Goal: Information Seeking & Learning: Check status

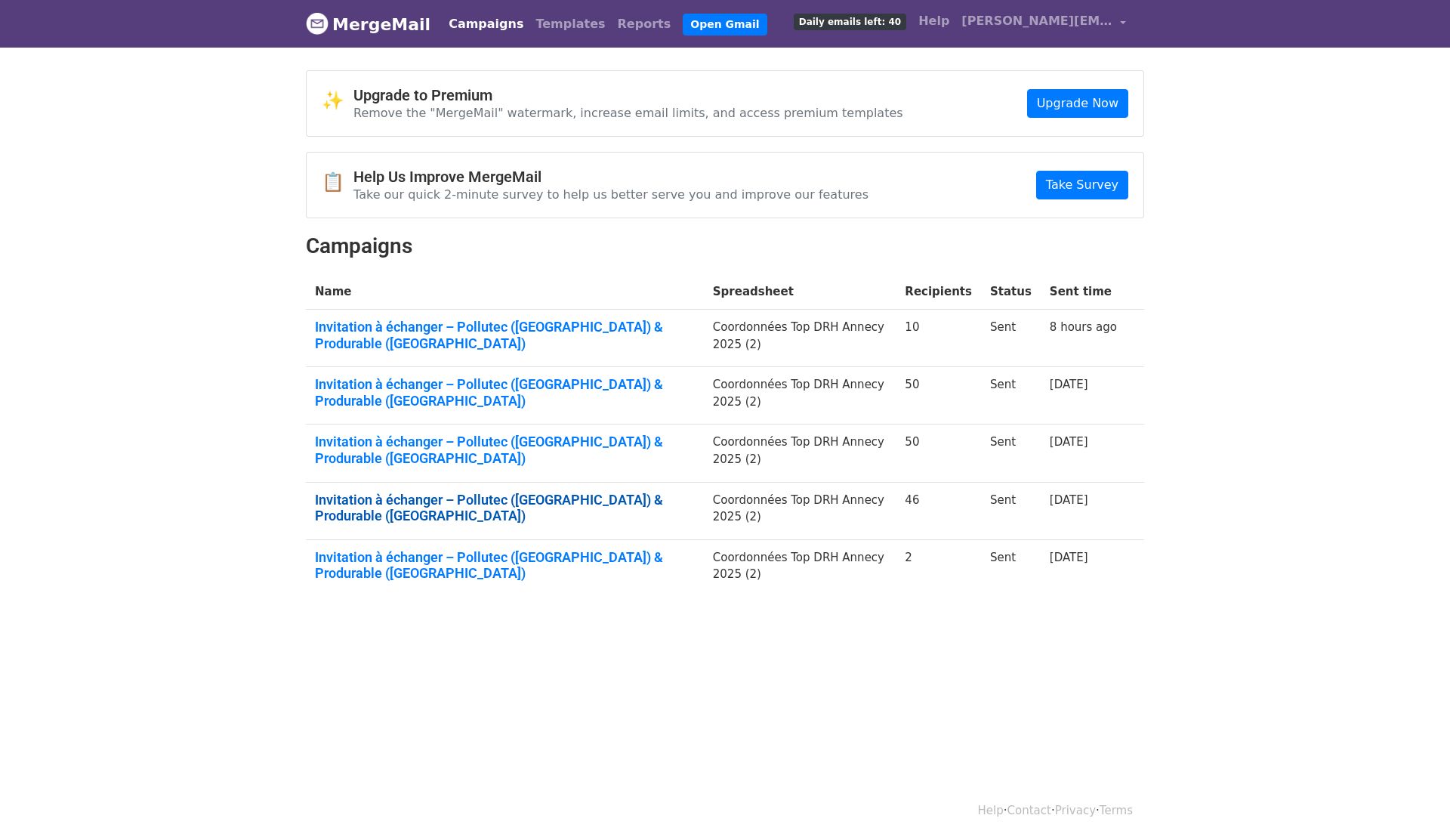
click at [572, 492] on link "Invitation à échanger – Pollutec (Lyon) & Produrable (Paris)" at bounding box center [505, 508] width 380 height 32
click at [574, 434] on link "Invitation à échanger – Pollutec (Lyon) & Produrable (Paris)" at bounding box center [505, 450] width 380 height 32
click at [575, 376] on link "Invitation à échanger – Pollutec (Lyon) & Produrable (Paris)" at bounding box center [505, 392] width 380 height 32
click at [575, 334] on td "Invitation à échanger – Pollutec (Lyon) & Produrable (Paris)" at bounding box center [505, 338] width 398 height 58
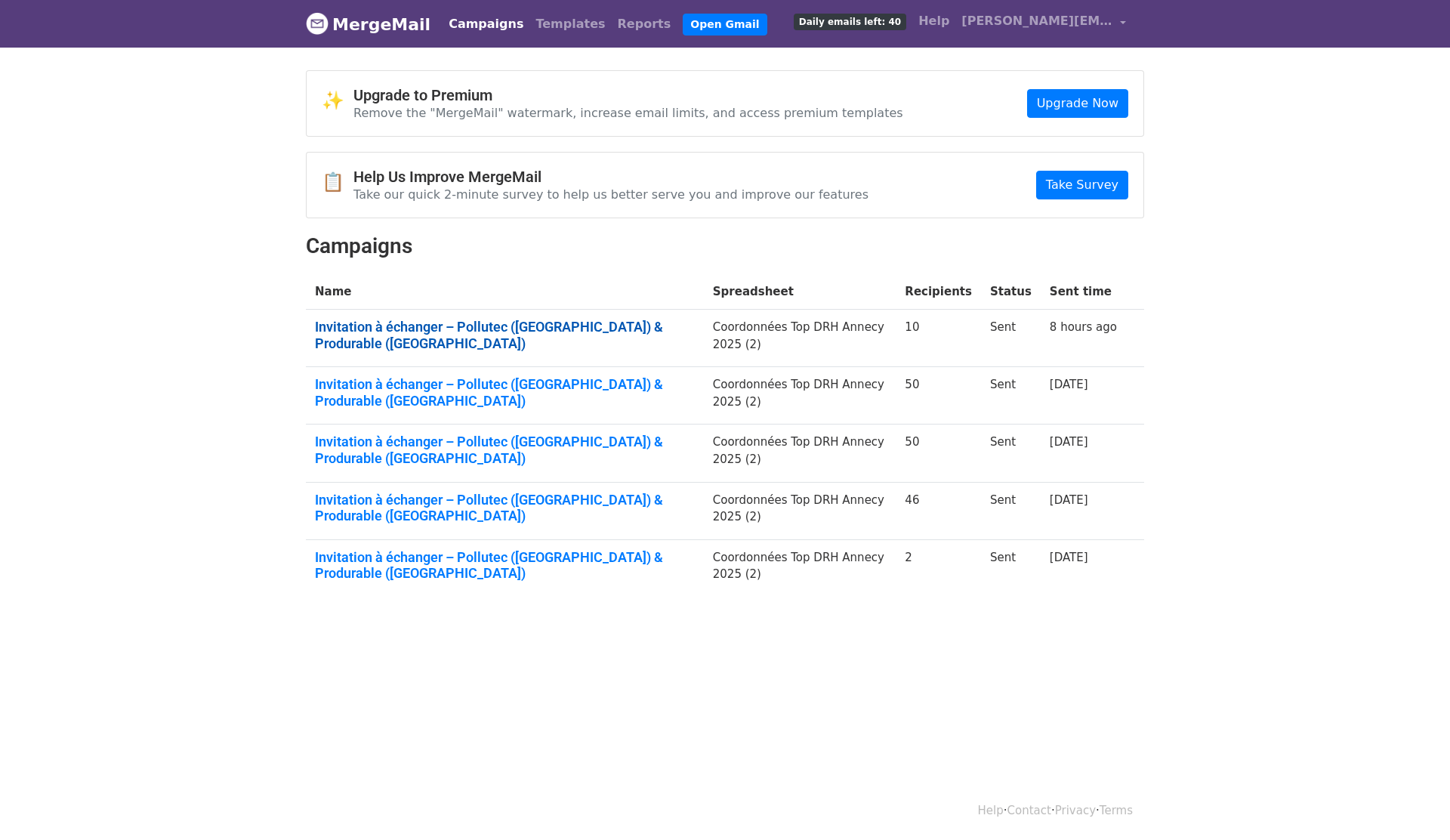
click at [579, 321] on link "Invitation à échanger – Pollutec (Lyon) & Produrable (Paris)" at bounding box center [505, 335] width 380 height 32
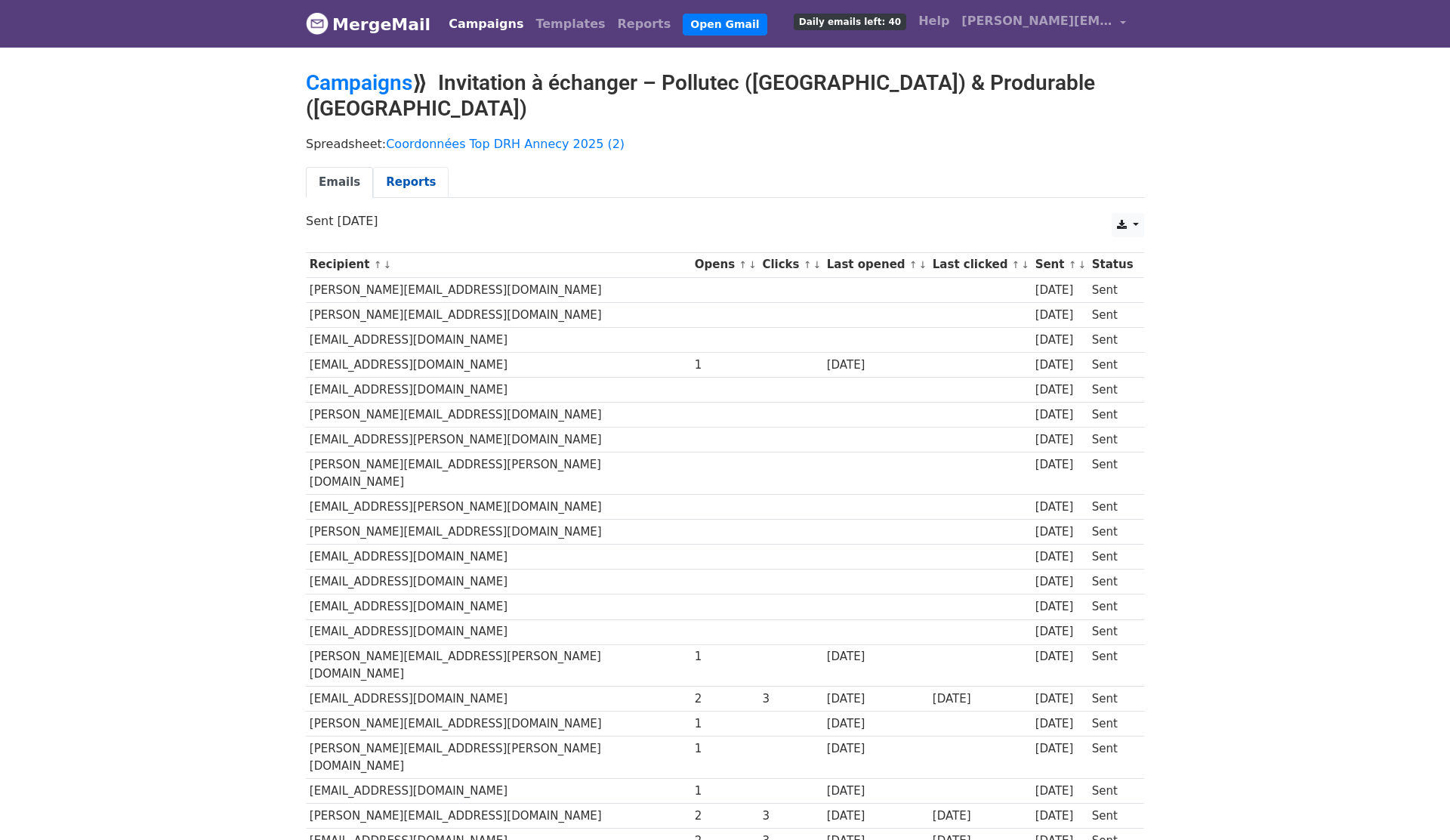
click at [422, 167] on link "Reports" at bounding box center [411, 182] width 75 height 31
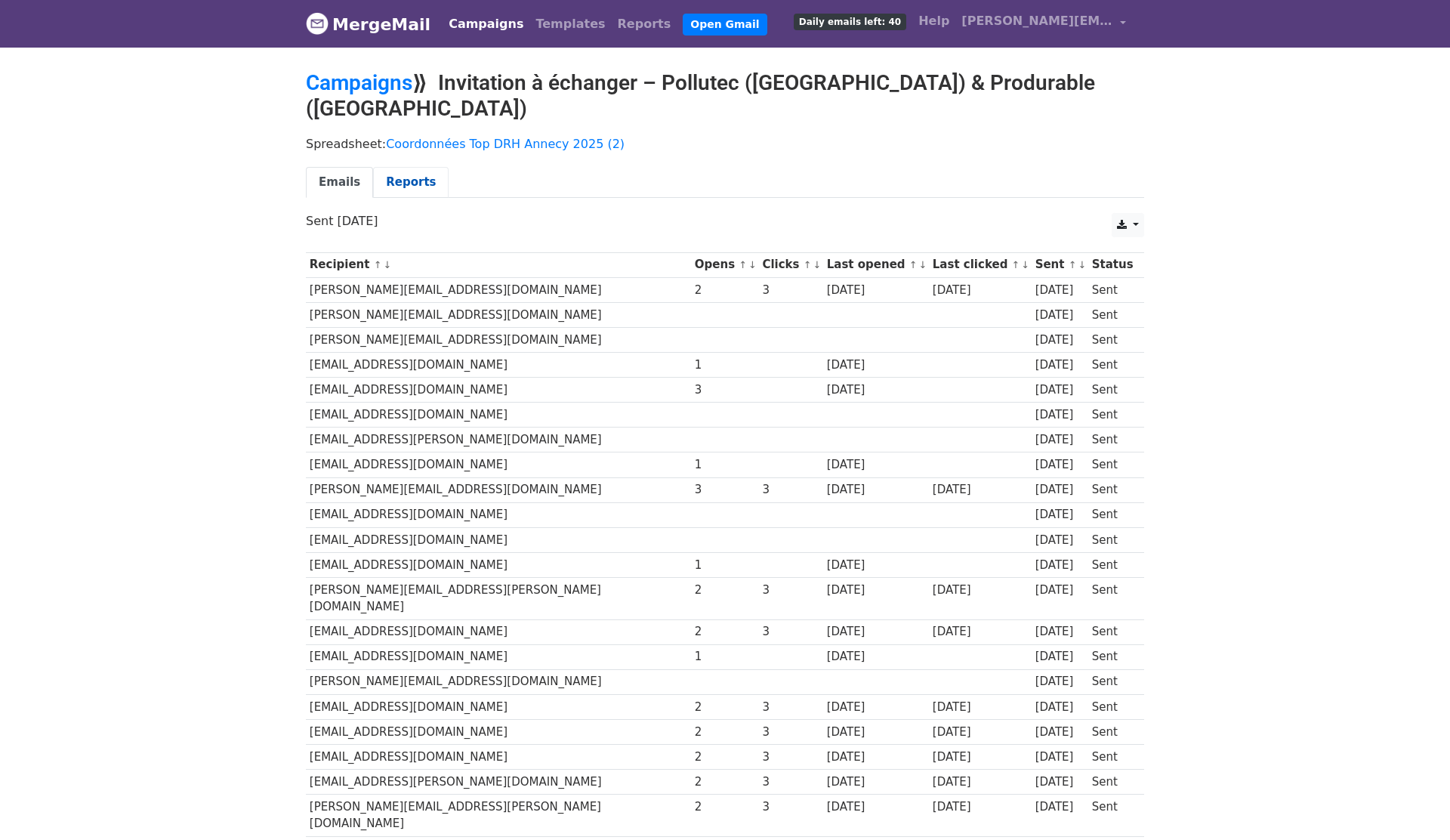
click at [398, 167] on link "Reports" at bounding box center [411, 182] width 75 height 31
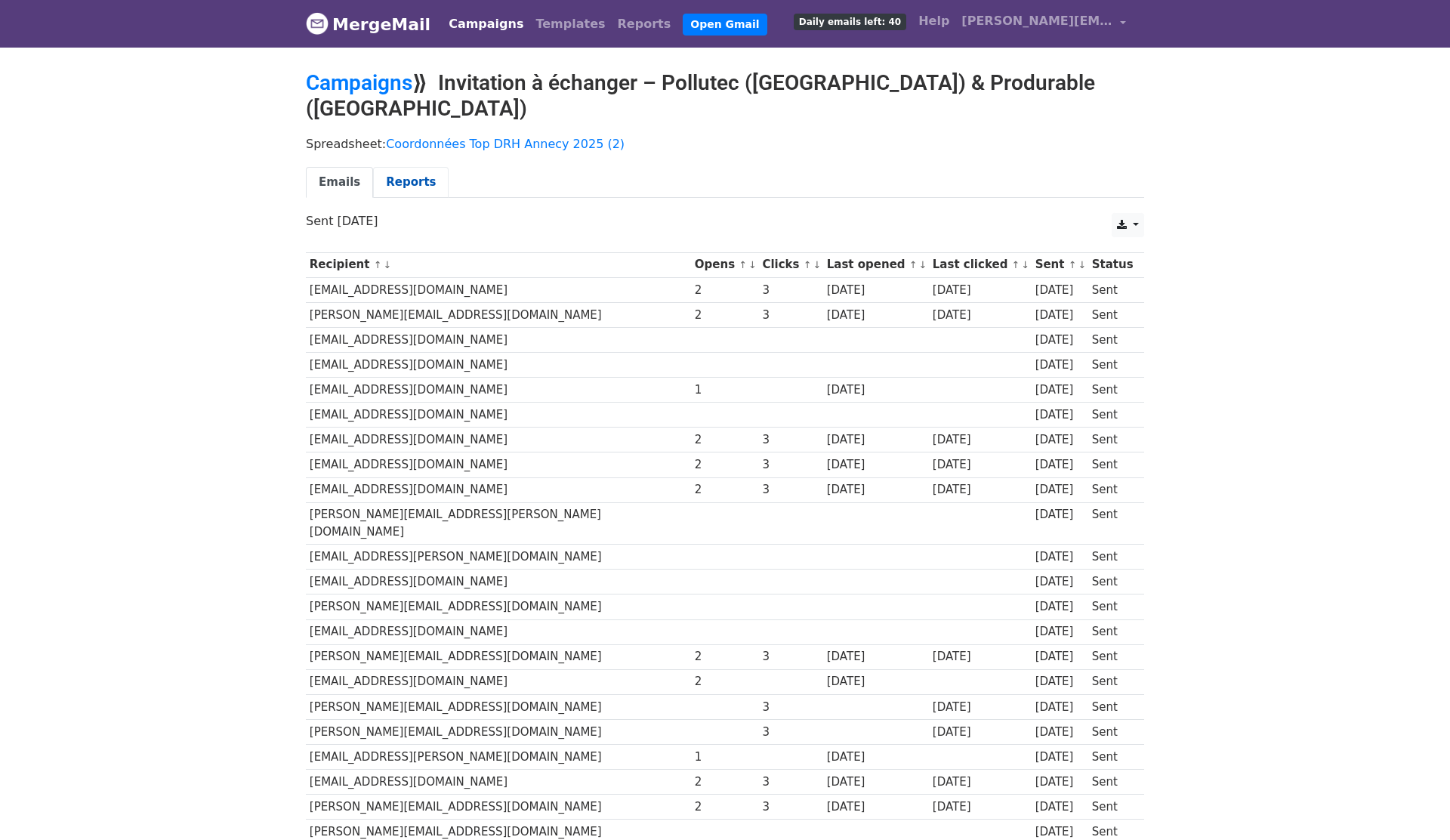
click at [408, 167] on link "Reports" at bounding box center [411, 182] width 75 height 31
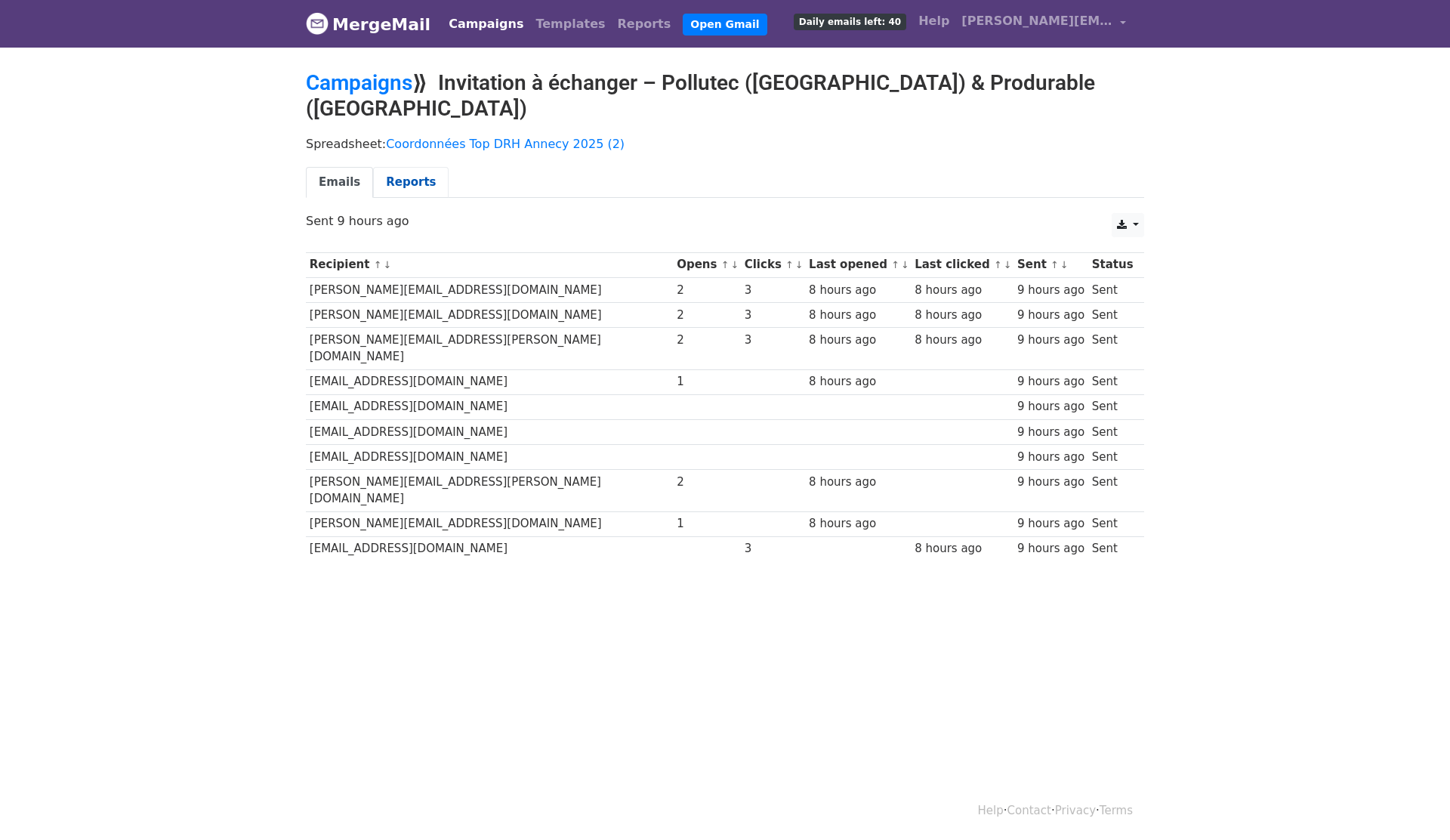
click at [415, 167] on link "Reports" at bounding box center [411, 182] width 75 height 31
